Goal: Task Accomplishment & Management: Complete application form

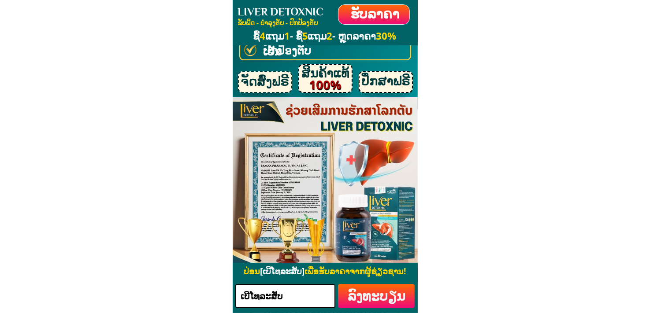
click at [391, 15] on h3 "ຮັບລາຄາ" at bounding box center [374, 13] width 61 height 21
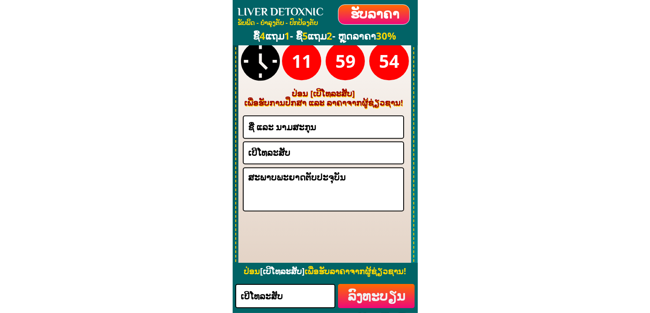
scroll to position [2557, 0]
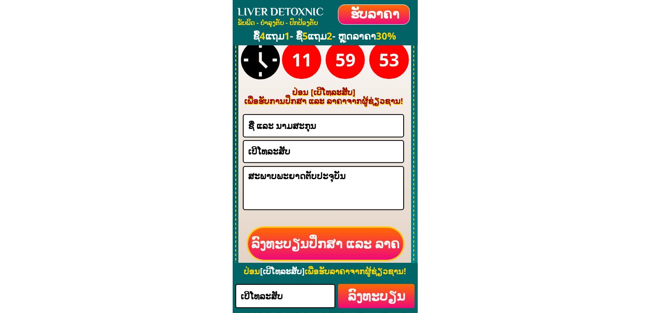
click at [311, 122] on input "text" at bounding box center [323, 126] width 155 height 22
type input "[PERSON_NAME] test"
click at [273, 151] on input "tel" at bounding box center [323, 151] width 155 height 21
type input "0396084457"
click at [311, 174] on textarea at bounding box center [323, 188] width 155 height 42
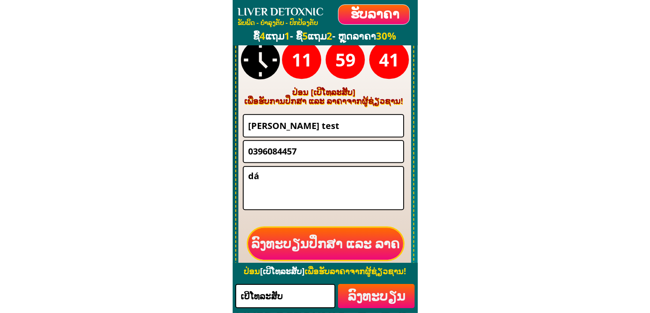
type textarea "d"
type textarea "đâsdasda"
click at [329, 240] on p "ລົງທະບຽນປຶກສາ ແລະ ລາຄ" at bounding box center [325, 244] width 163 height 34
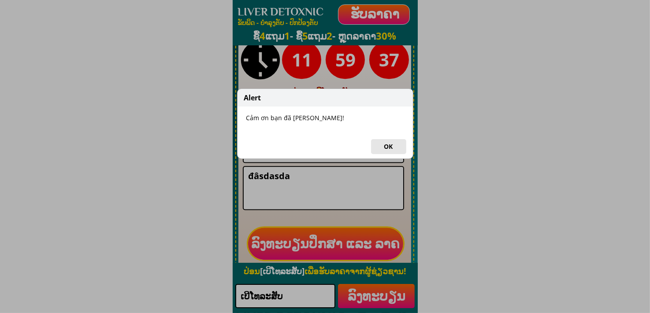
click at [385, 149] on button "OK" at bounding box center [388, 146] width 35 height 15
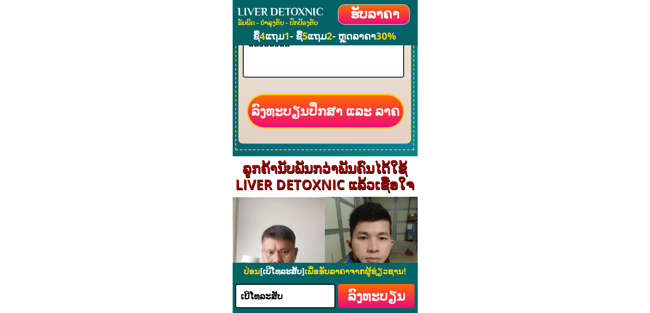
scroll to position [2689, 0]
